Goal: Obtain resource: Download file/media

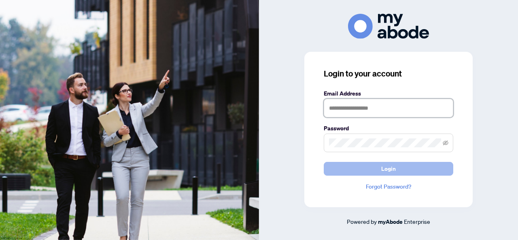
type input "**********"
click at [369, 167] on button "Login" at bounding box center [389, 169] width 130 height 14
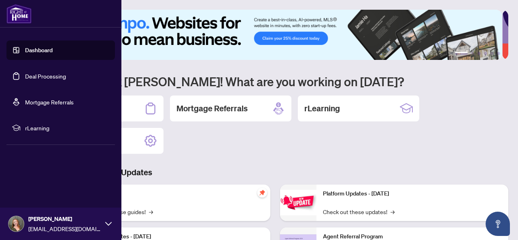
click at [43, 80] on link "Deal Processing" at bounding box center [45, 75] width 41 height 7
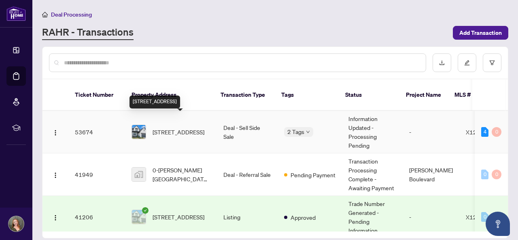
click at [190, 127] on span "725 Squirrel Hill Dr, Kingston, Ontario K7P 0N4, Canada" at bounding box center [179, 131] width 52 height 9
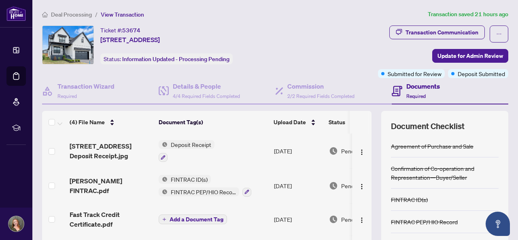
click at [194, 141] on span "Deposit Receipt" at bounding box center [191, 144] width 47 height 9
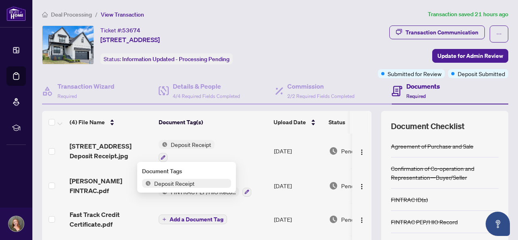
click at [185, 178] on div "Document Tags Deposit Receipt" at bounding box center [186, 177] width 89 height 21
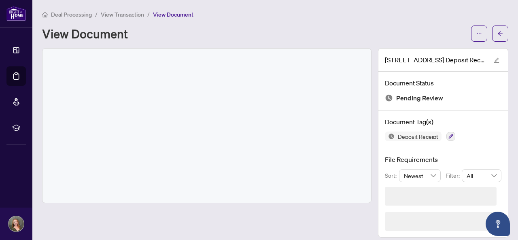
click at [260, 115] on div at bounding box center [206, 126] width 329 height 154
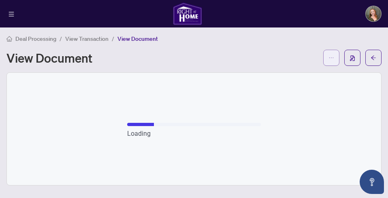
click at [329, 55] on icon "ellipsis" at bounding box center [331, 58] width 6 height 6
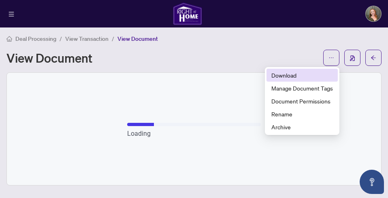
click at [300, 75] on span "Download" at bounding box center [302, 75] width 62 height 9
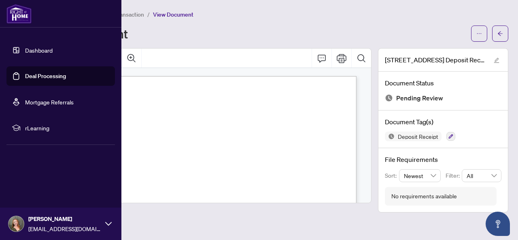
click at [41, 72] on link "Deal Processing" at bounding box center [45, 75] width 41 height 7
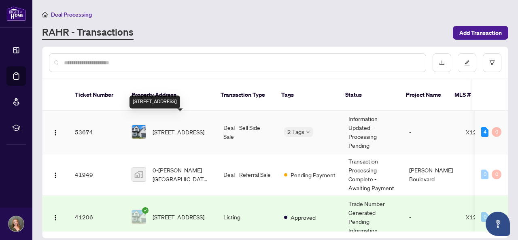
click at [181, 127] on span "725 Squirrel Hill Dr, Kingston, Ontario K7P 0N4, Canada" at bounding box center [179, 131] width 52 height 9
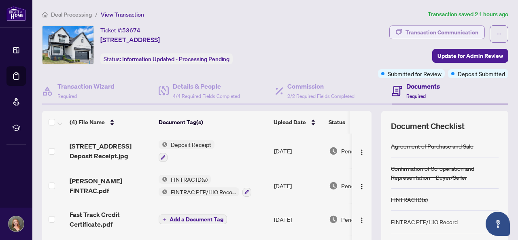
click at [442, 30] on div "Transaction Communication" at bounding box center [442, 32] width 73 height 13
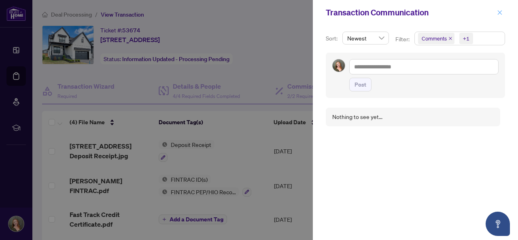
click at [498, 14] on icon "close" at bounding box center [500, 12] width 4 height 4
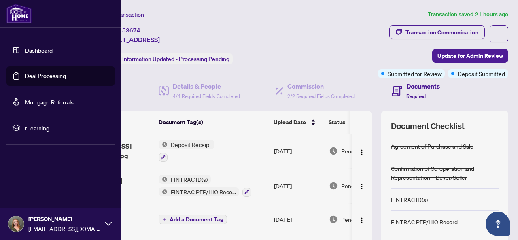
click at [32, 49] on link "Dashboard" at bounding box center [39, 50] width 28 height 7
